Goal: Transaction & Acquisition: Book appointment/travel/reservation

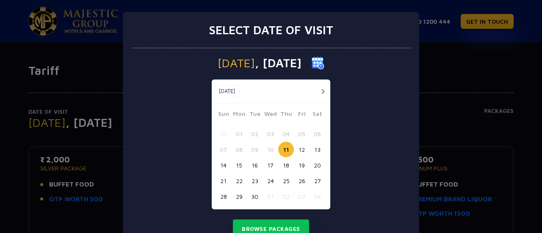
click at [233, 197] on button "29" at bounding box center [239, 197] width 16 height 16
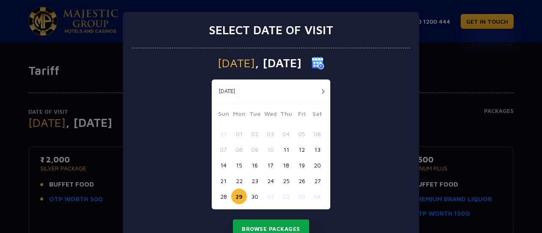
click at [273, 225] on button "Browse Packages" at bounding box center [271, 229] width 76 height 19
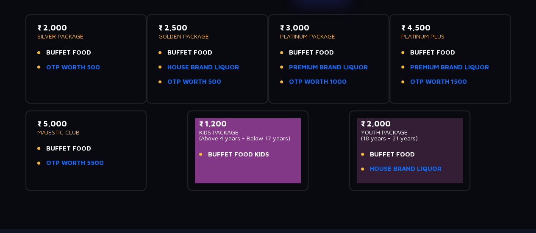
scroll to position [124, 0]
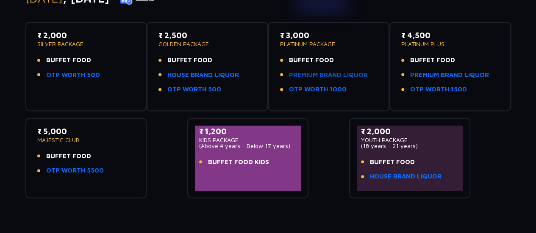
click at [347, 73] on link "PREMIUM BRAND LIQUOR" at bounding box center [328, 75] width 79 height 10
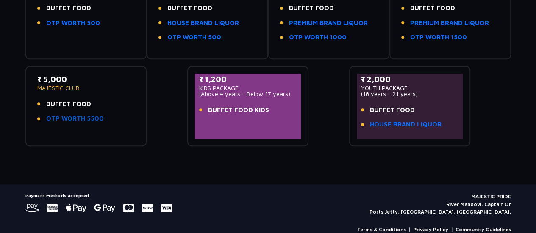
click at [66, 116] on link "OTP WORTH 5500" at bounding box center [75, 119] width 58 height 10
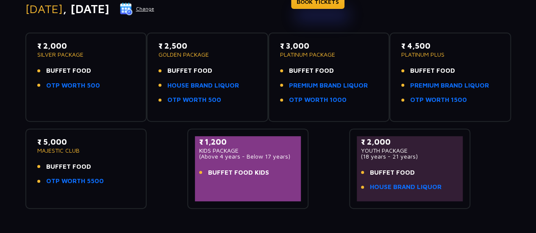
scroll to position [95, 0]
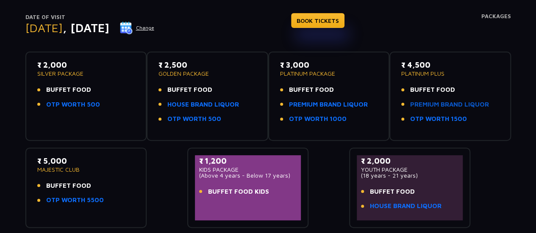
click at [430, 105] on link "PREMIUM BRAND LIQUOR" at bounding box center [449, 105] width 79 height 10
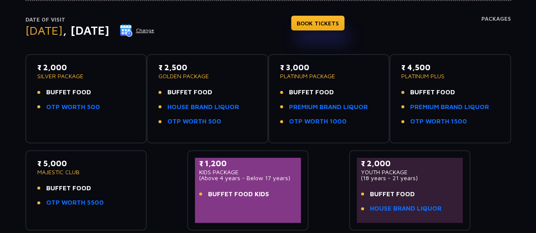
scroll to position [111, 0]
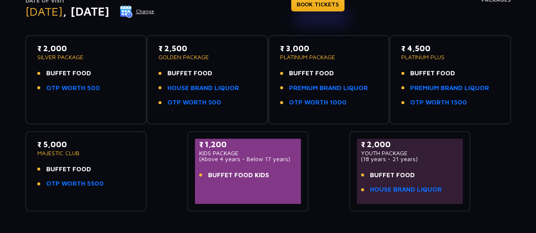
click at [327, 160] on div "₹ 2,000 SILVER PACKAGE BUFFET FOOD OTP WORTH 500 ₹ 2,500 GOLDEN PACKAGE BUFFET …" at bounding box center [267, 119] width 485 height 183
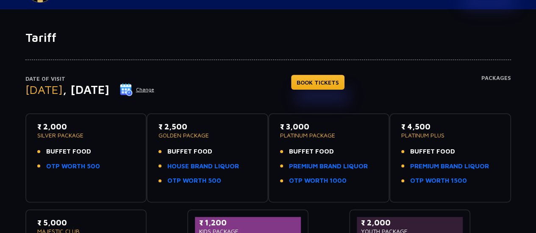
scroll to position [20, 0]
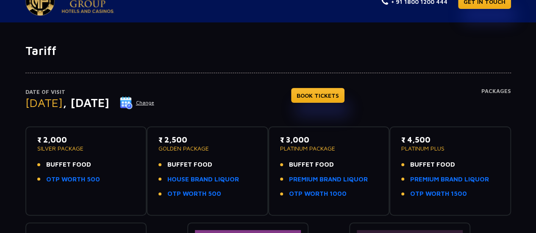
click at [133, 102] on img at bounding box center [126, 103] width 13 height 13
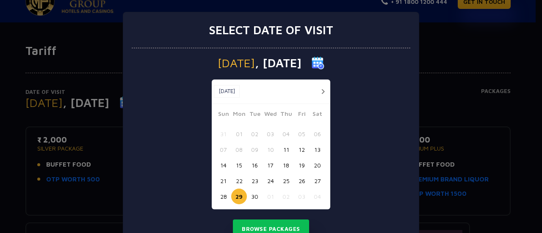
click at [323, 92] on button "button" at bounding box center [323, 91] width 11 height 11
click at [310, 132] on button "04" at bounding box center [318, 134] width 16 height 16
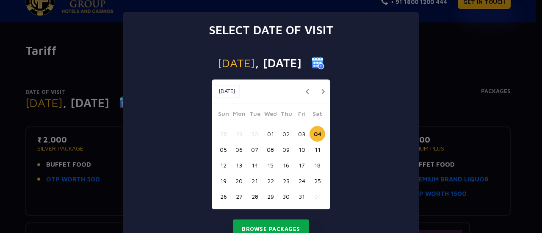
click at [267, 221] on button "Browse Packages" at bounding box center [271, 229] width 76 height 19
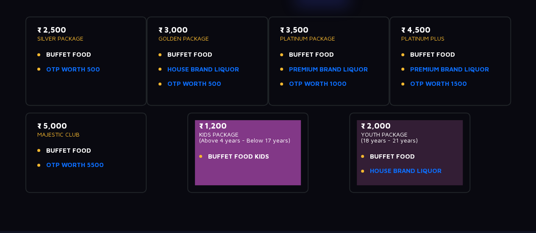
scroll to position [0, 0]
